Goal: Browse casually: Explore the website without a specific task or goal

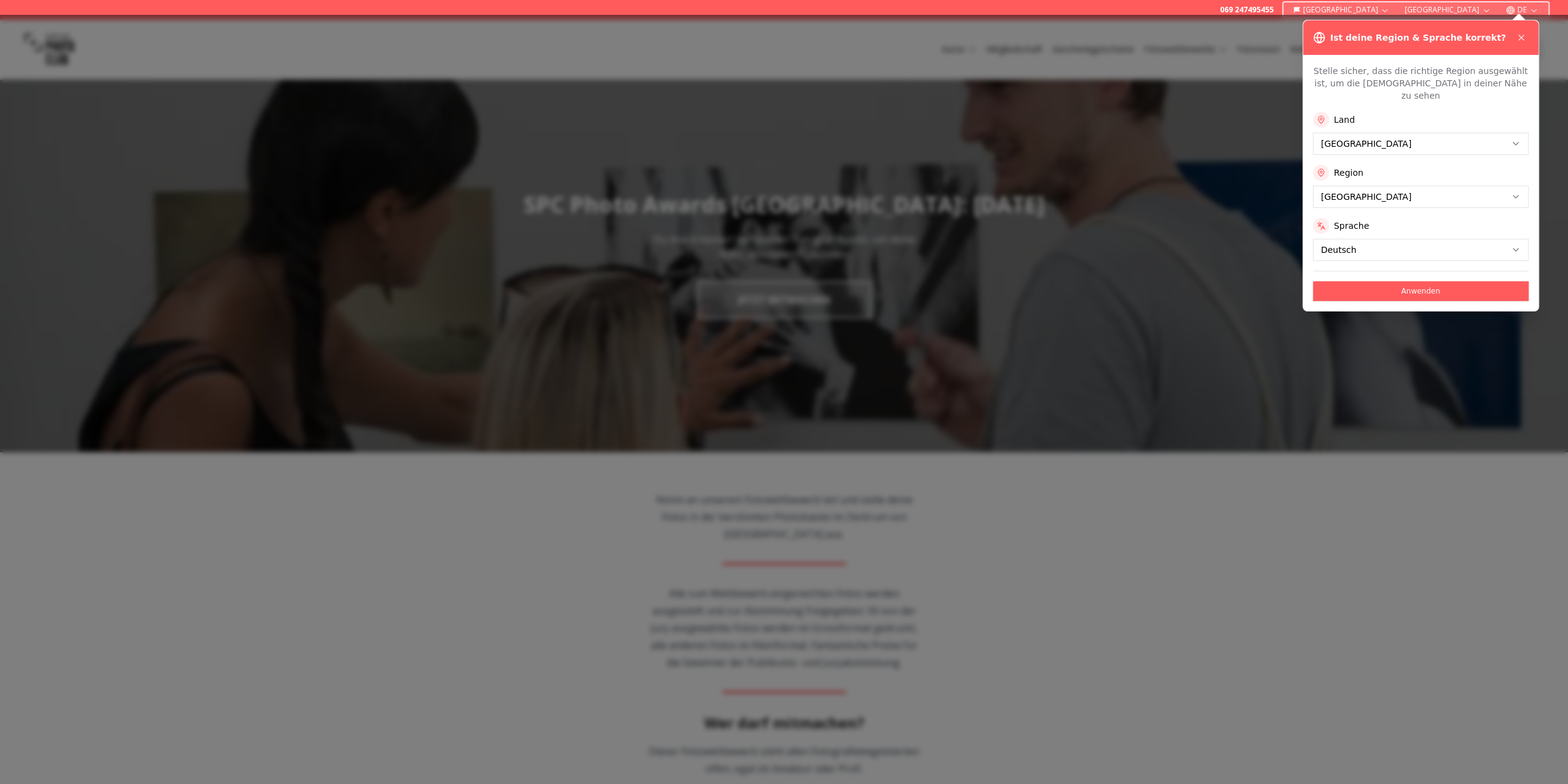
click at [859, 486] on div at bounding box center [784, 398] width 1568 height 769
drag, startPoint x: 599, startPoint y: 195, endPoint x: 1055, endPoint y: 155, distance: 457.8
click at [606, 198] on div at bounding box center [784, 398] width 1568 height 769
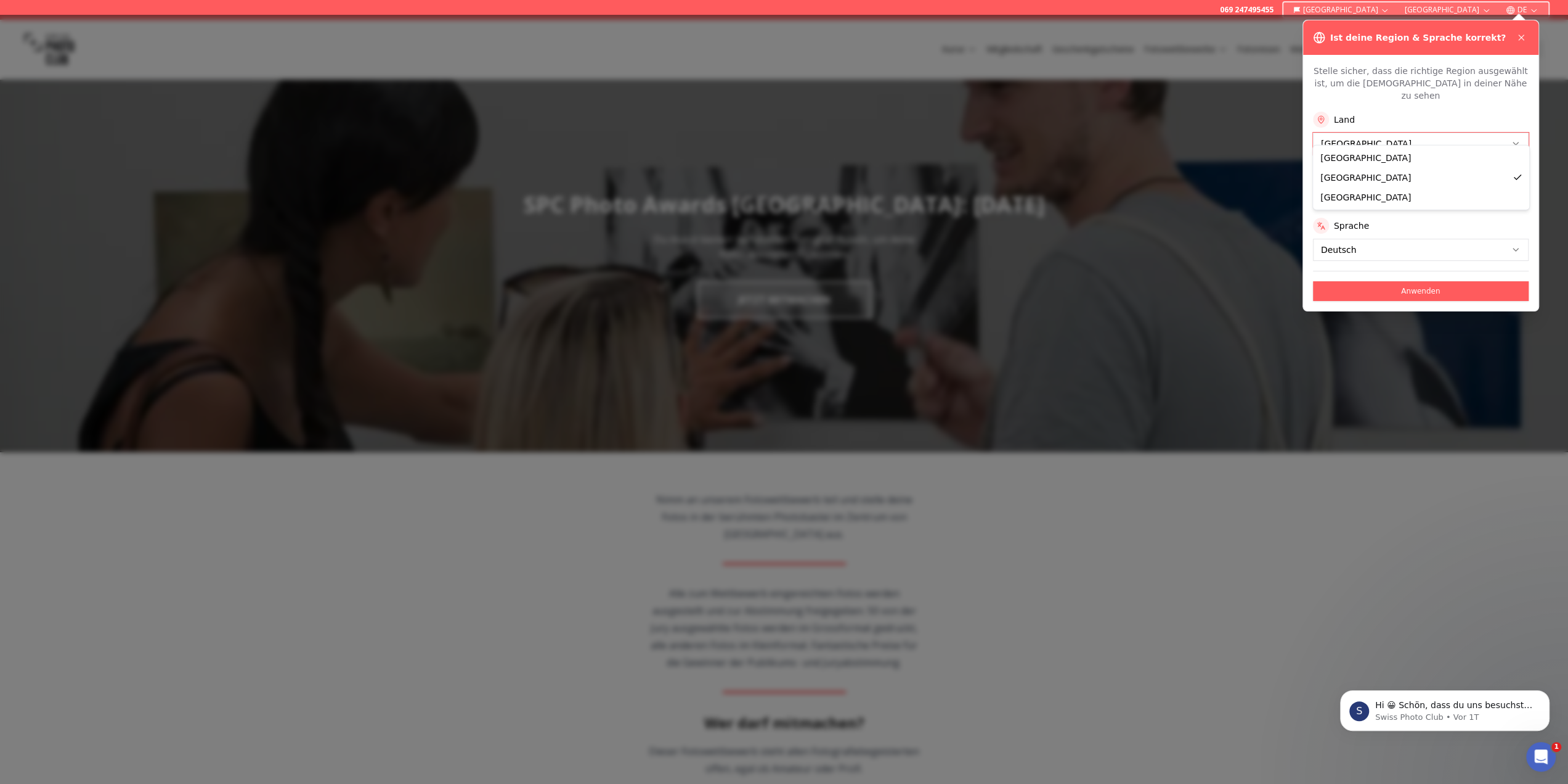
click at [1523, 39] on icon at bounding box center [1522, 38] width 10 height 10
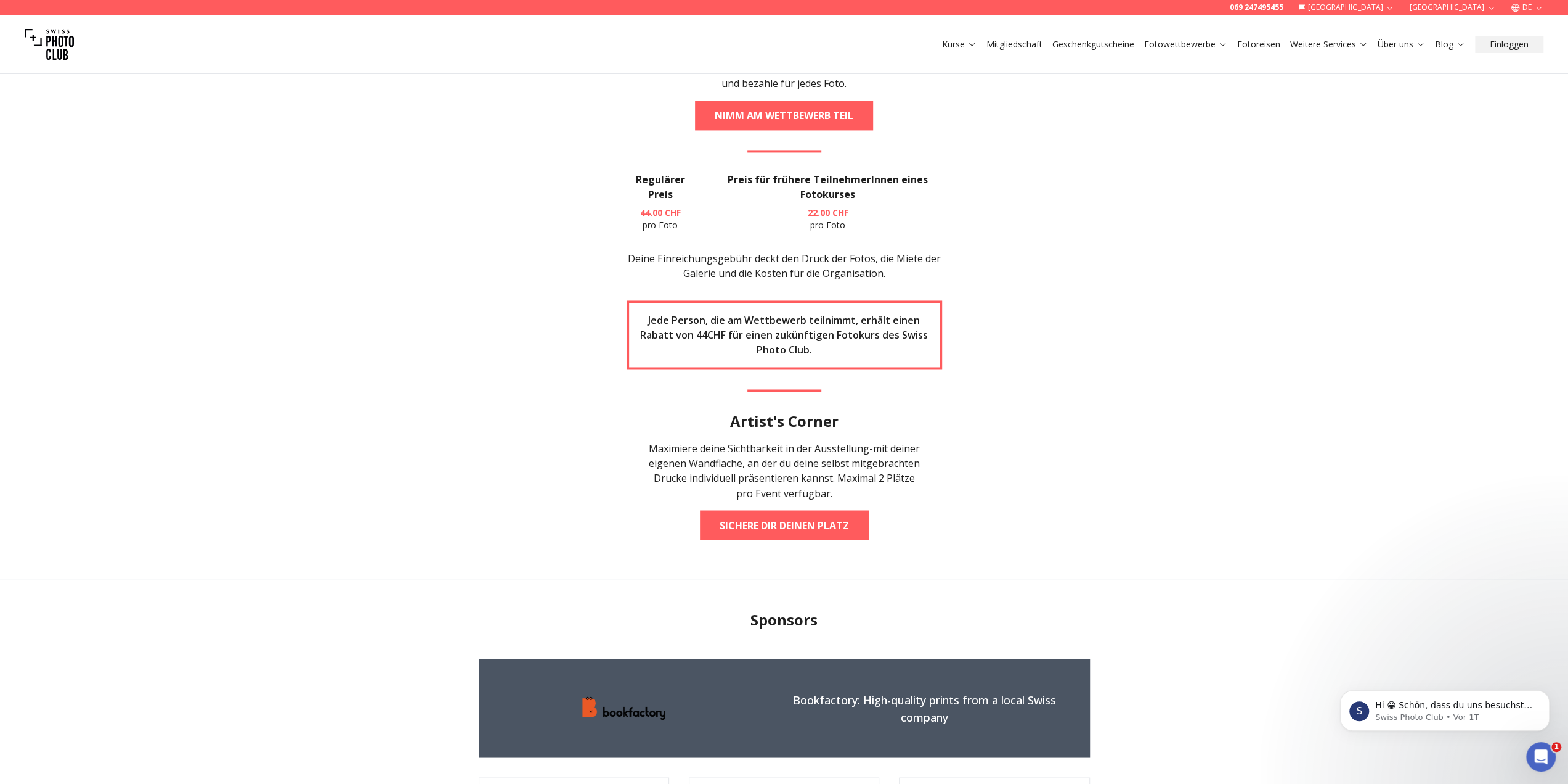
scroll to position [1726, 0]
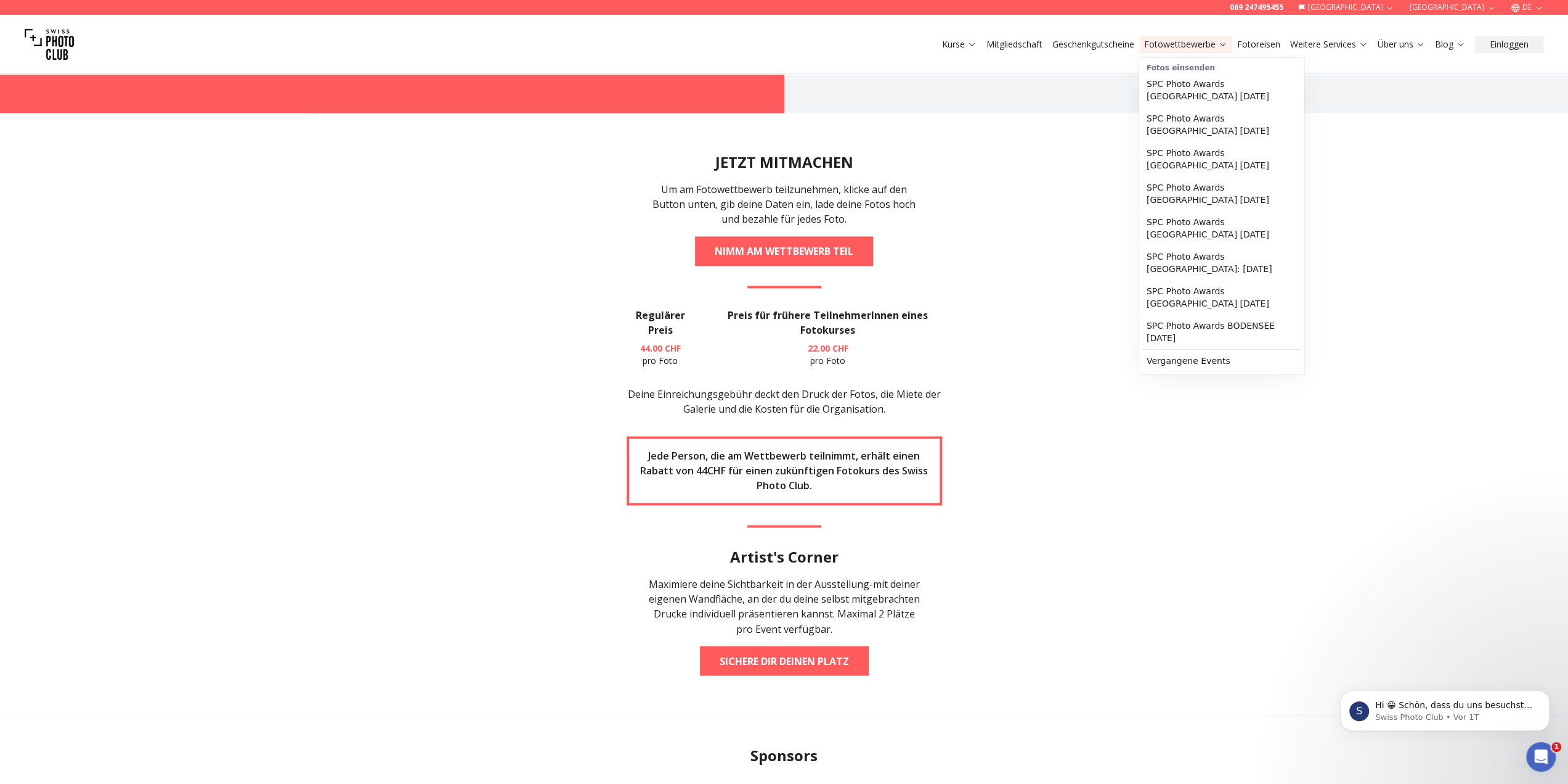
click at [1179, 36] on button "Fotowettbewerbe" at bounding box center [1186, 45] width 93 height 18
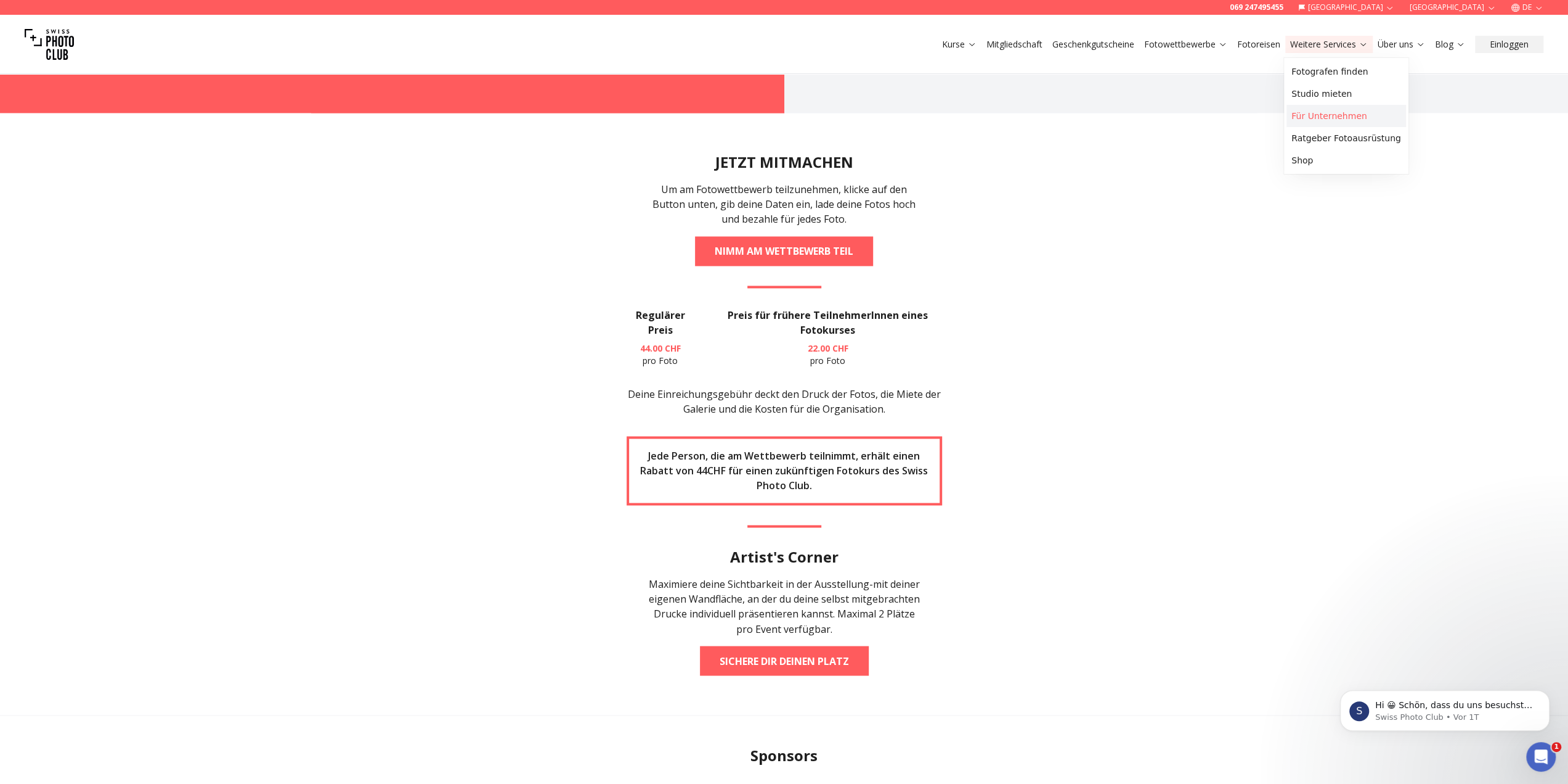
click at [1315, 117] on link "Für Unternehmen" at bounding box center [1347, 116] width 120 height 22
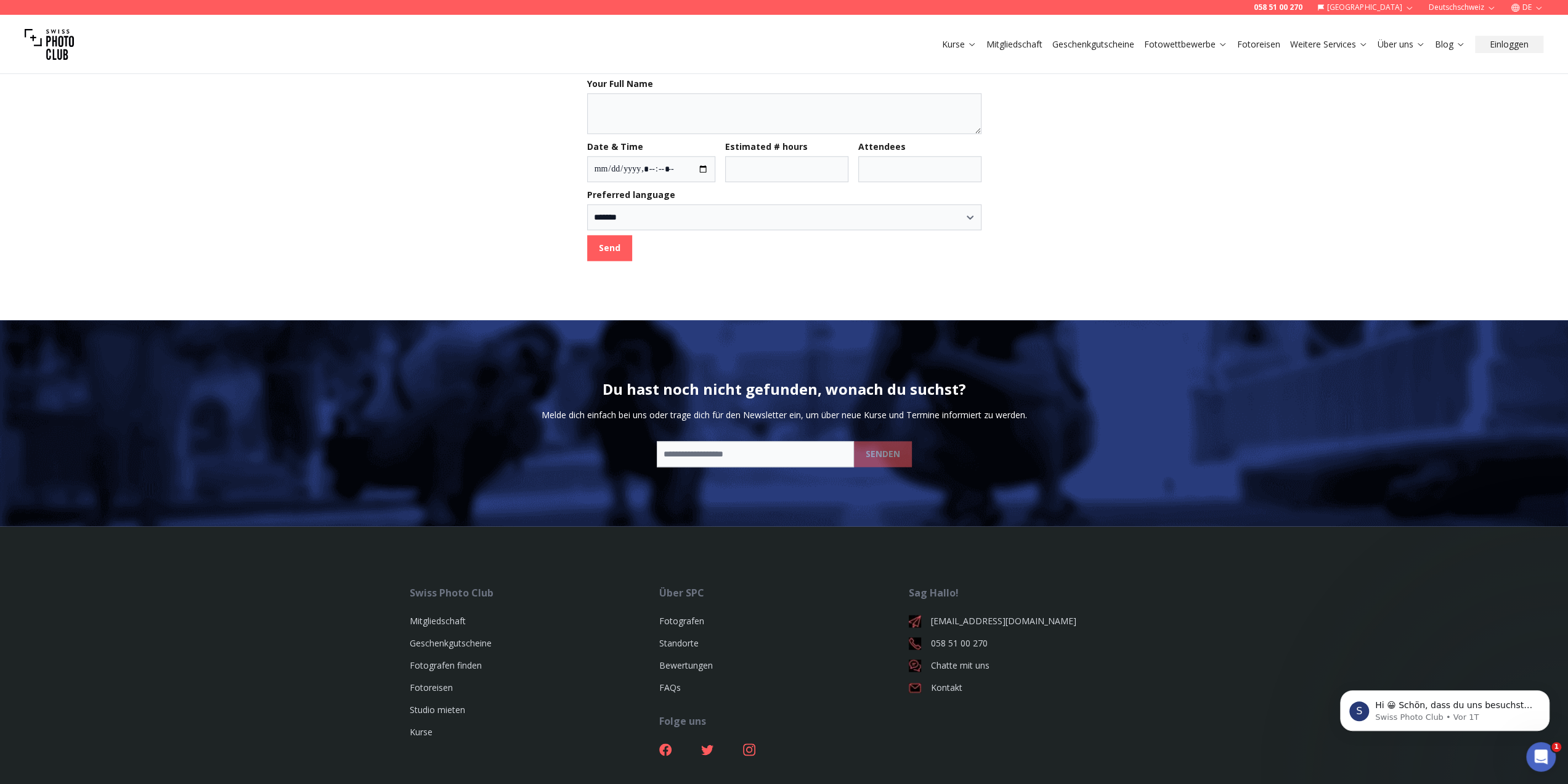
scroll to position [1498, 0]
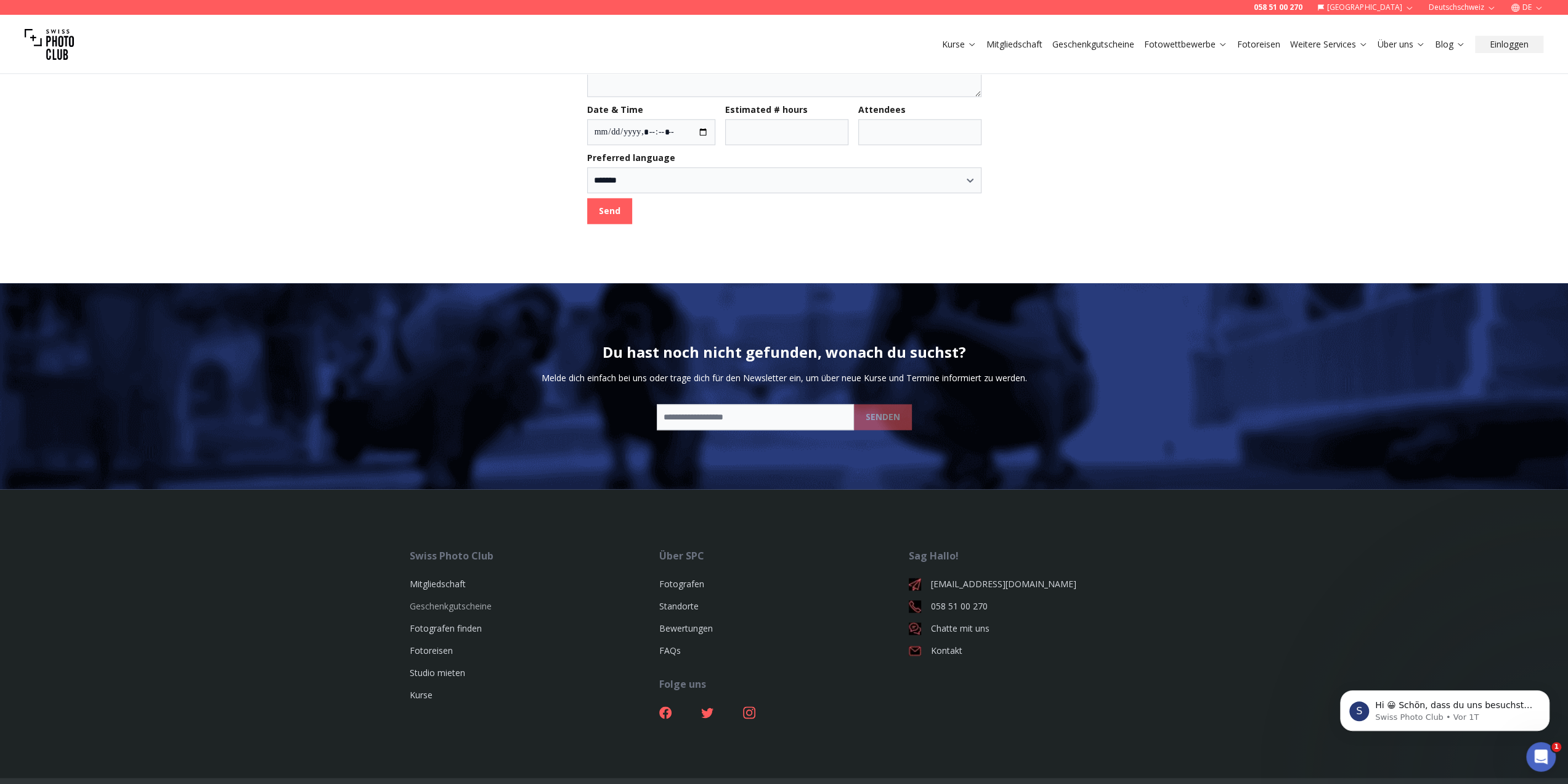
click at [458, 600] on link "Geschenkgutscheine" at bounding box center [450, 606] width 82 height 12
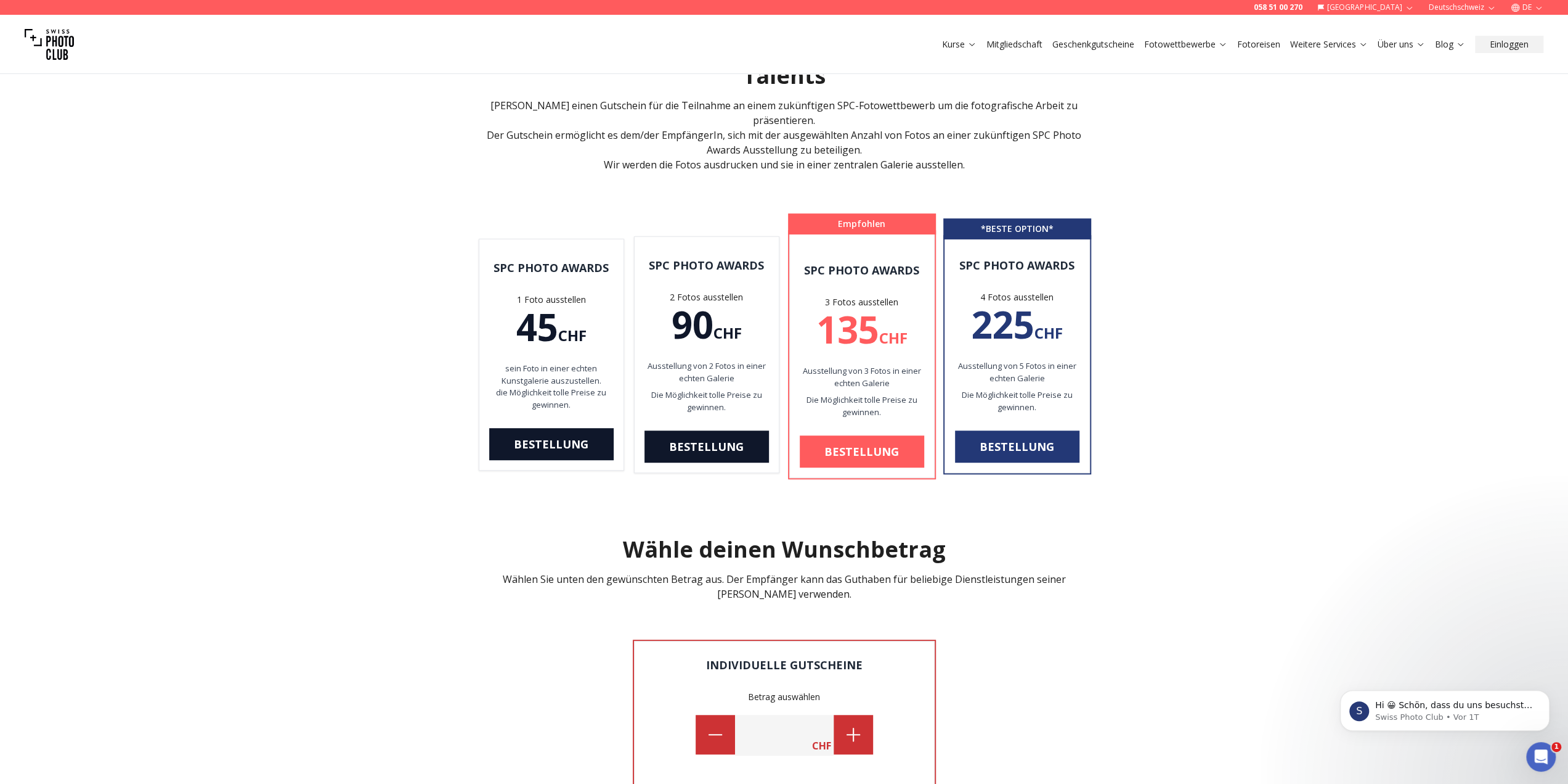
scroll to position [431, 0]
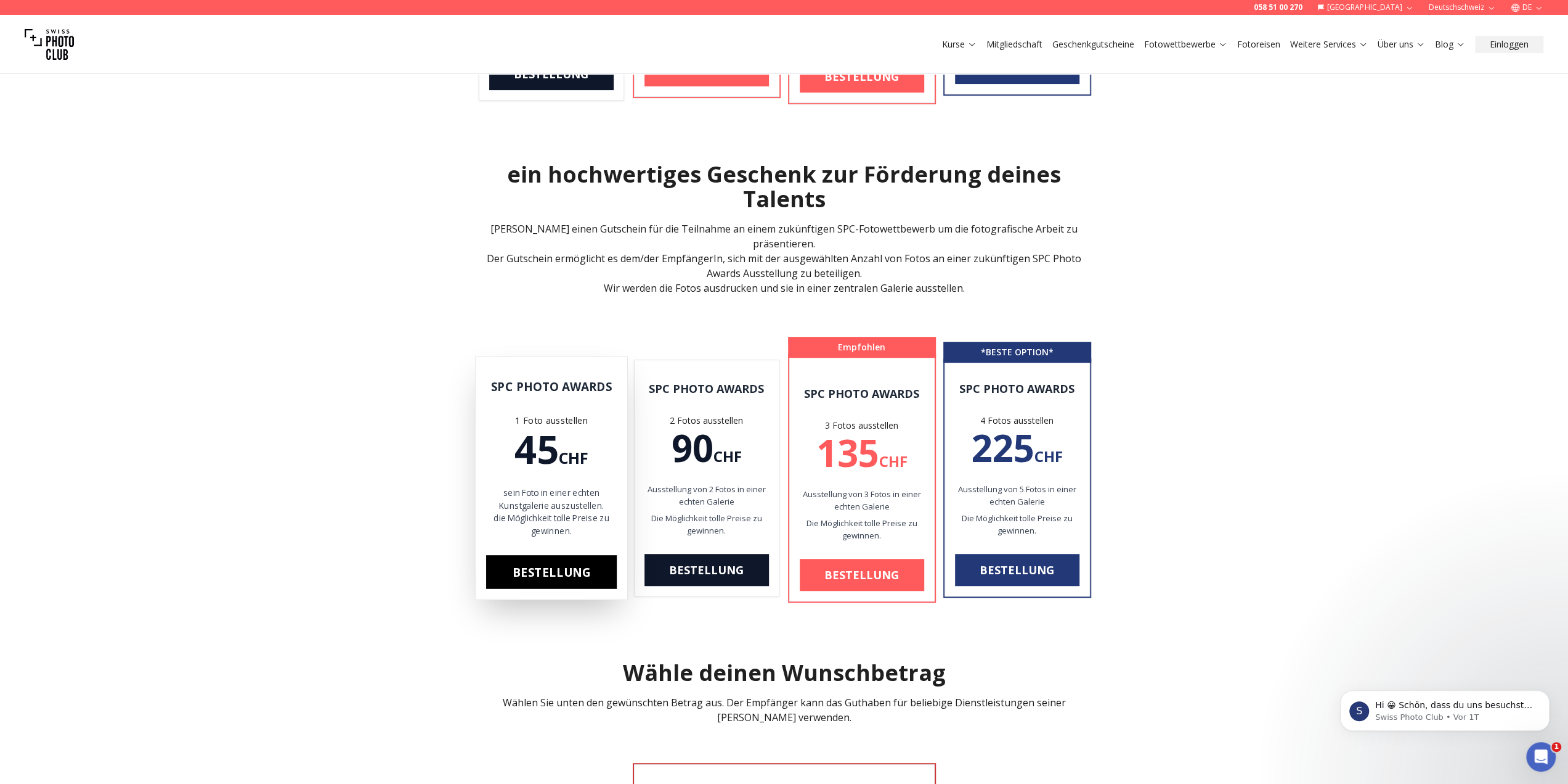
click at [582, 555] on link "Bestellung" at bounding box center [550, 572] width 130 height 34
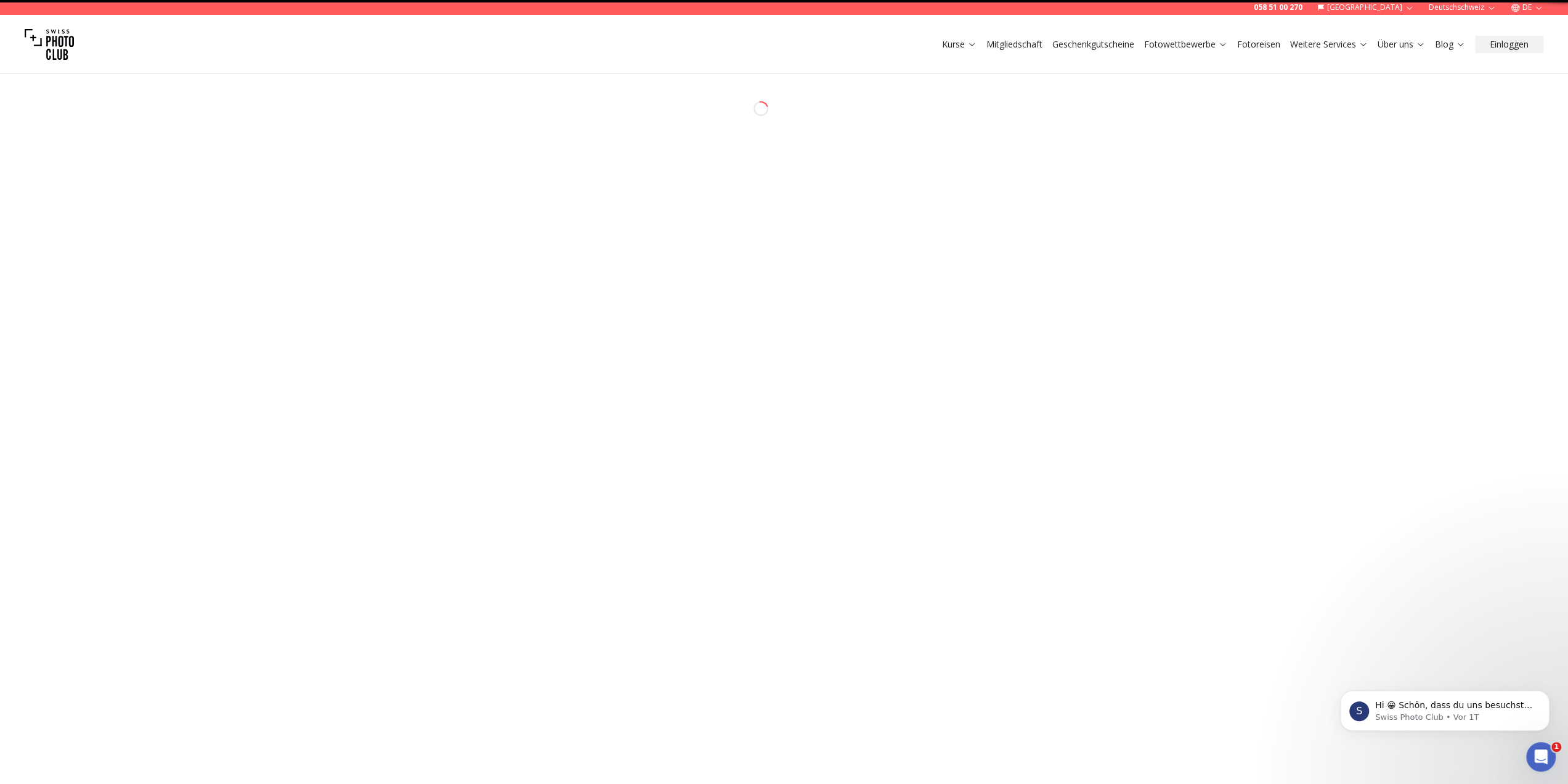
select select "**"
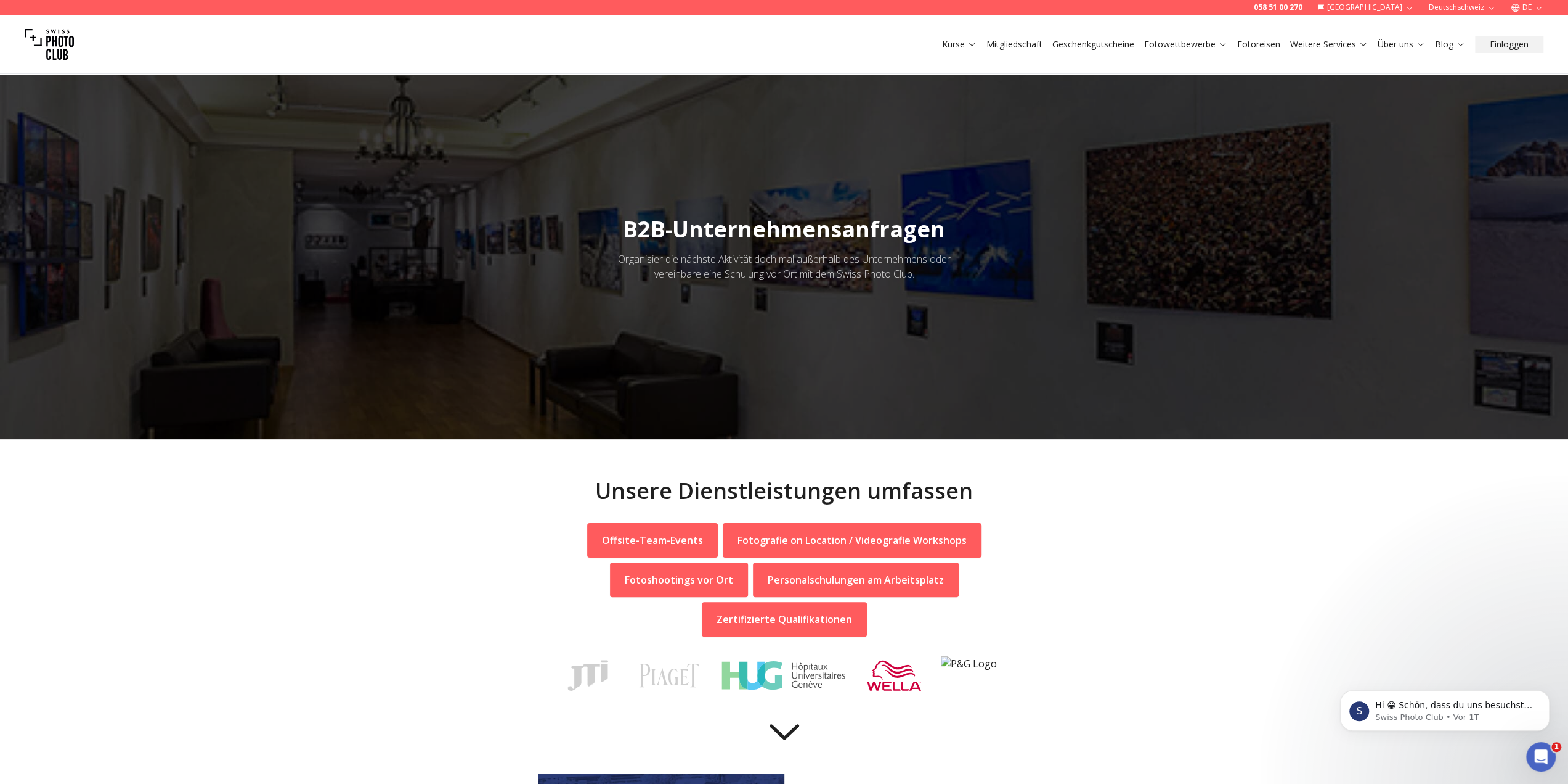
scroll to position [431, 0]
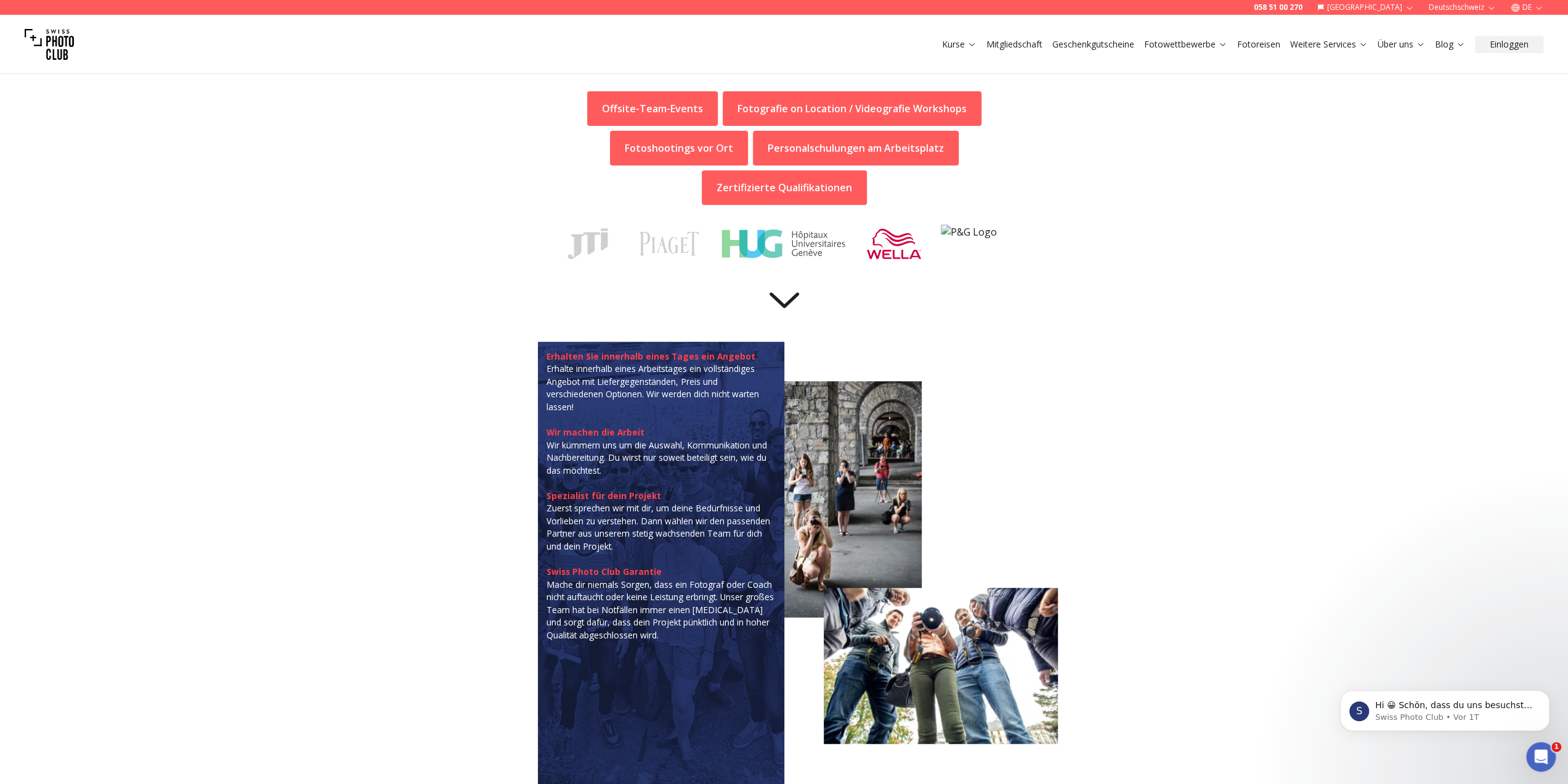
click at [65, 44] on img at bounding box center [50, 45] width 50 height 50
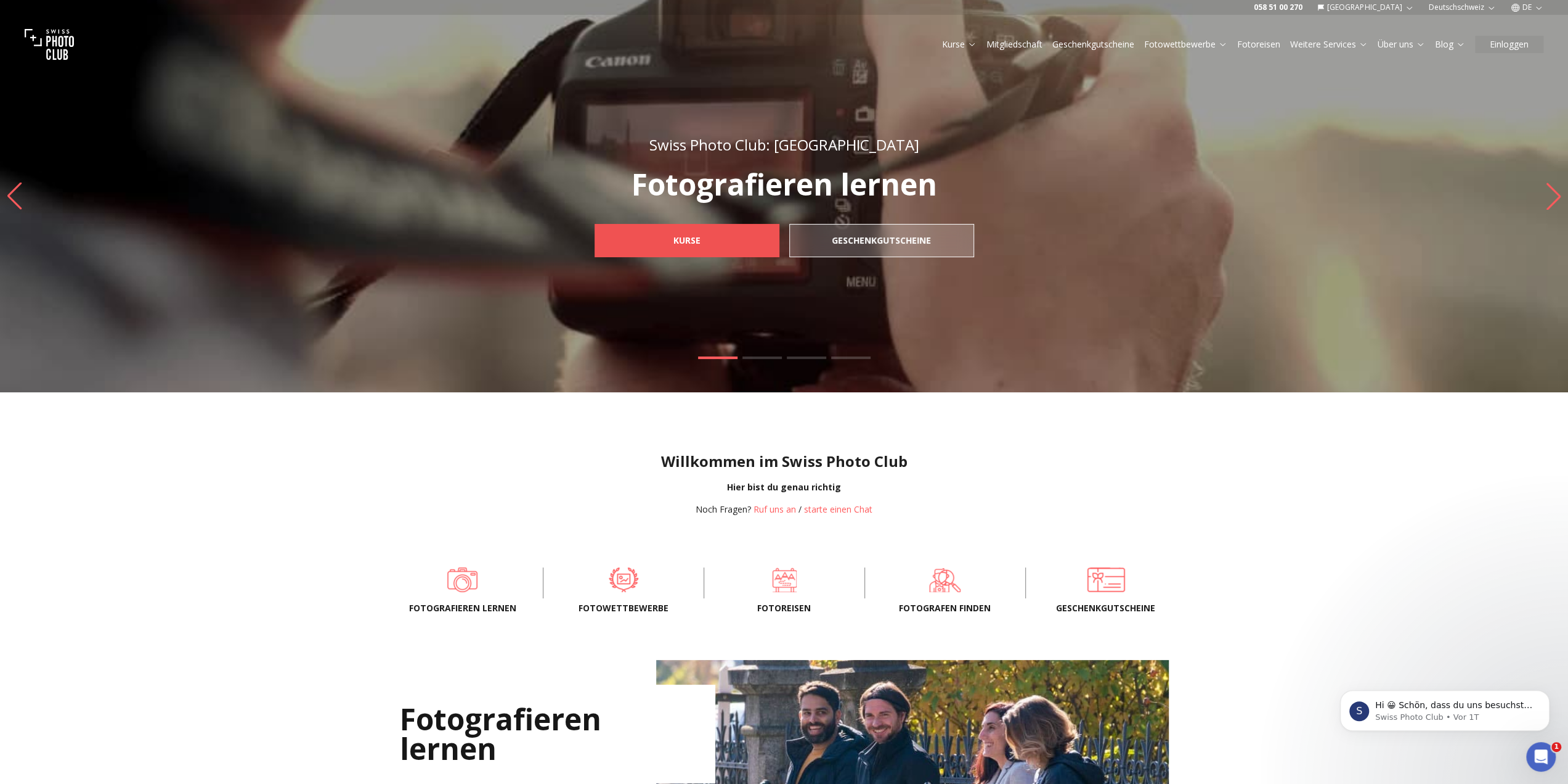
click at [705, 238] on span "Kurse" at bounding box center [687, 241] width 47 height 22
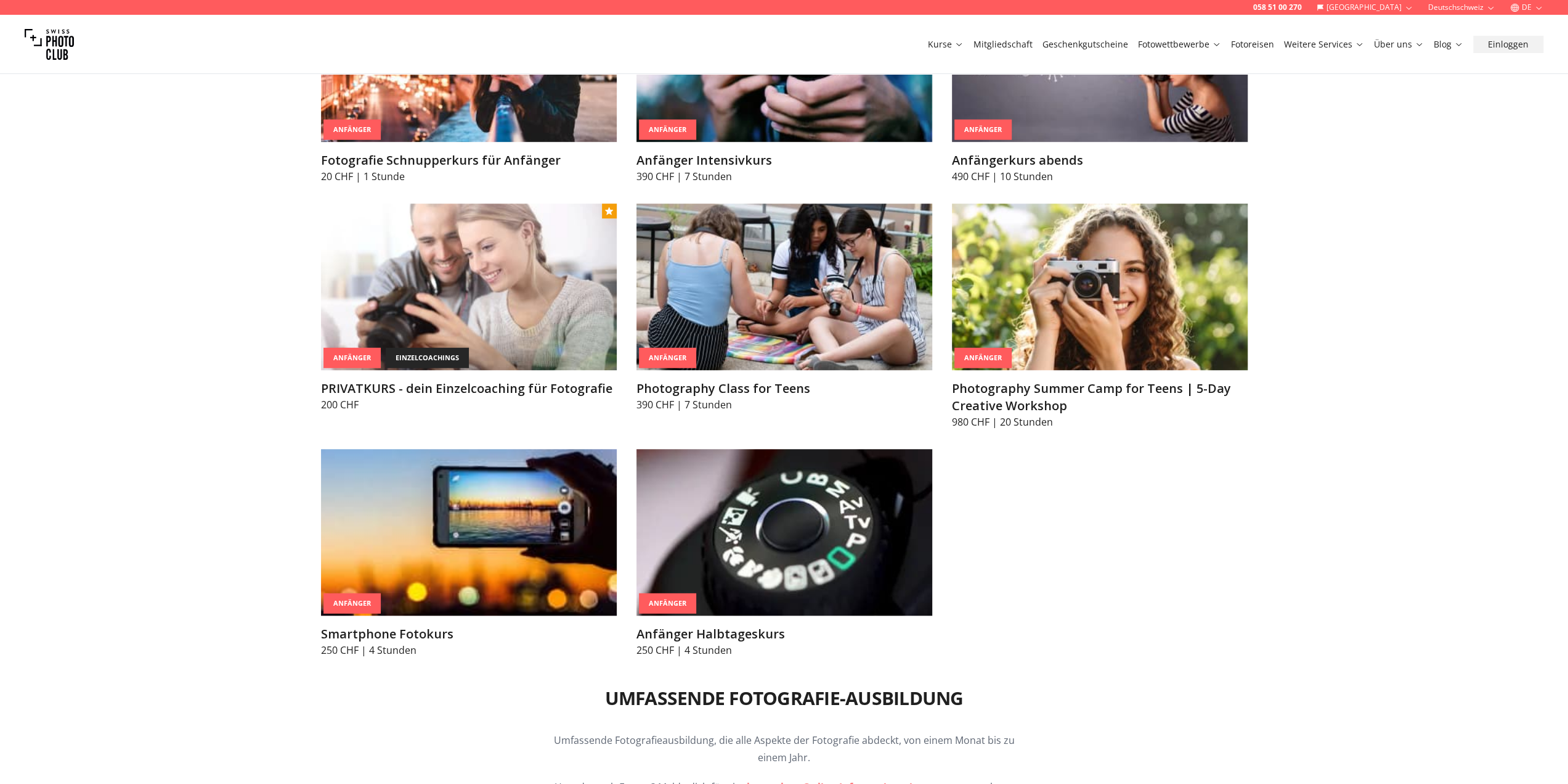
scroll to position [863, 0]
